Goal: Transaction & Acquisition: Purchase product/service

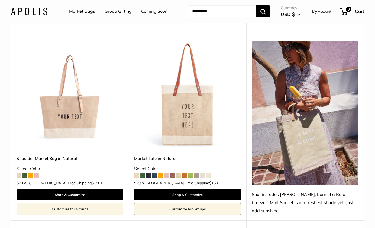
scroll to position [271, 0]
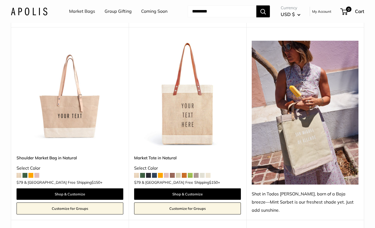
click at [144, 173] on span at bounding box center [142, 175] width 5 height 5
